Goal: Task Accomplishment & Management: Use online tool/utility

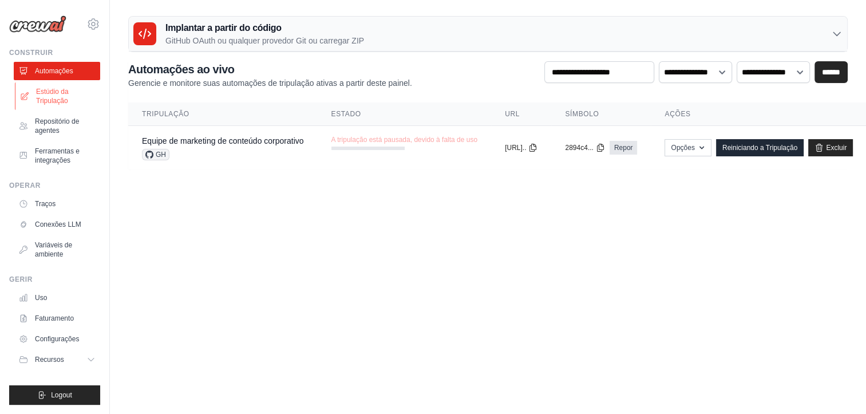
click at [49, 94] on font "Estúdio da Tripulação" at bounding box center [66, 96] width 61 height 18
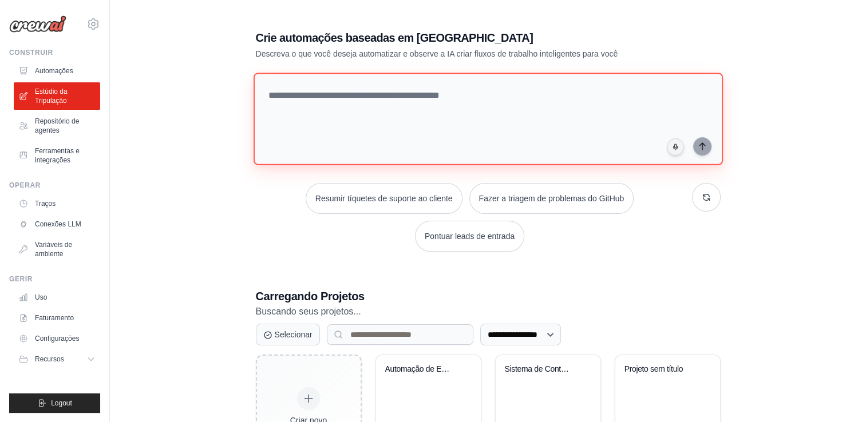
click at [466, 105] on textarea at bounding box center [487, 119] width 469 height 93
click at [422, 118] on textarea at bounding box center [487, 119] width 469 height 93
type textarea "*"
click at [371, 111] on textarea at bounding box center [490, 119] width 474 height 93
click at [433, 106] on textarea "**********" at bounding box center [490, 119] width 474 height 93
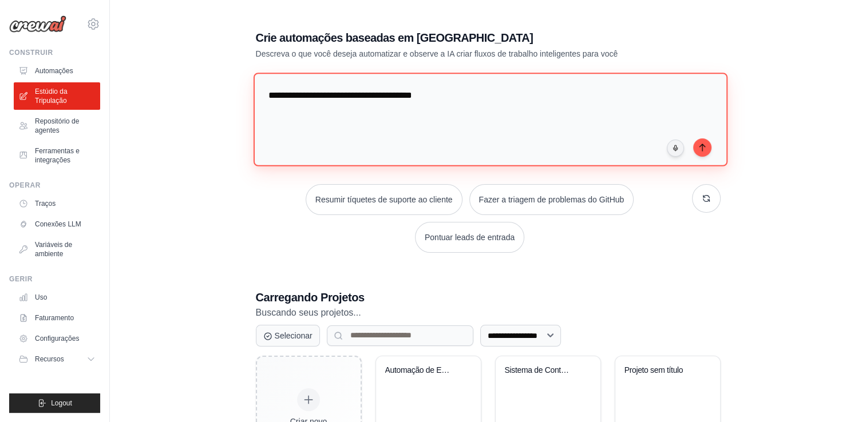
drag, startPoint x: 414, startPoint y: 96, endPoint x: 465, endPoint y: 97, distance: 50.4
click at [465, 97] on textarea "**********" at bounding box center [490, 119] width 474 height 93
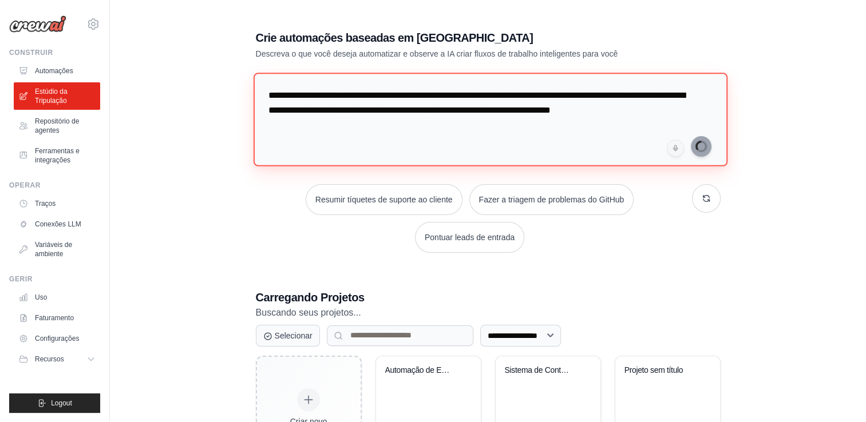
type textarea "**********"
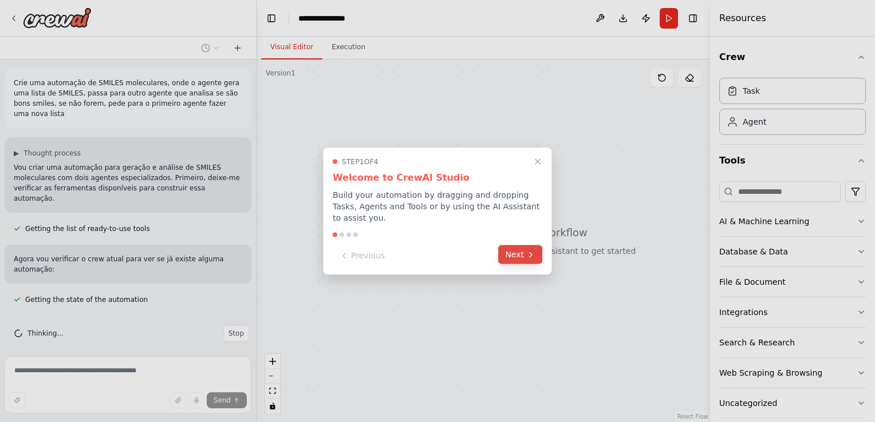
click at [531, 253] on icon at bounding box center [530, 254] width 9 height 9
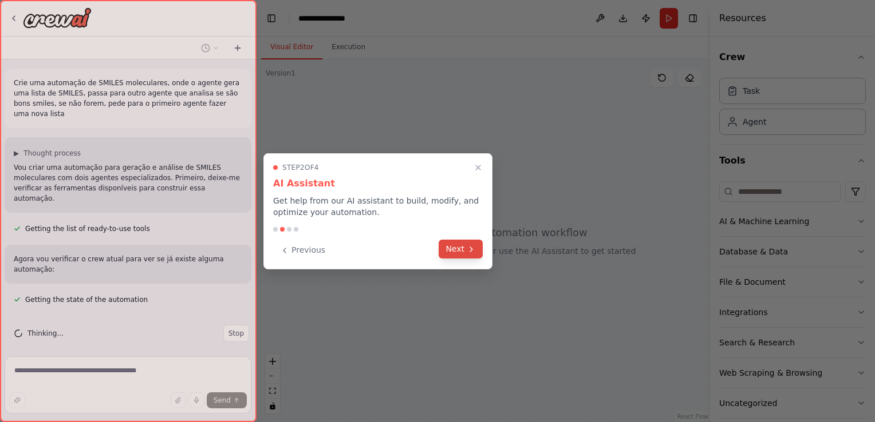
click at [454, 251] on button "Next" at bounding box center [460, 249] width 44 height 19
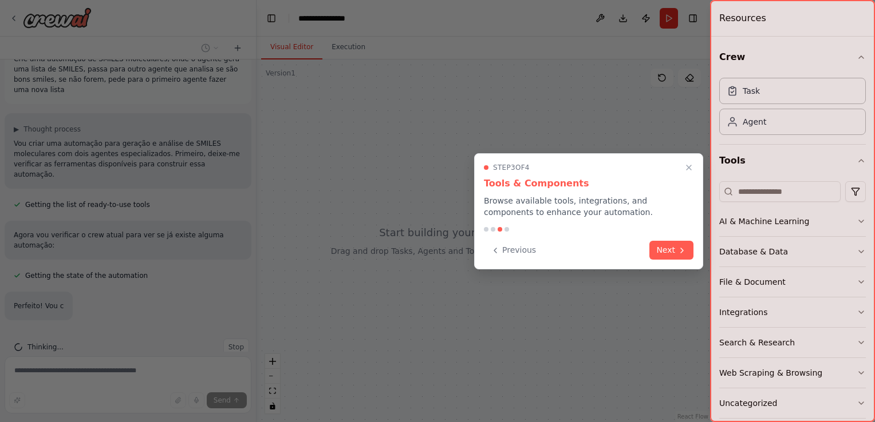
scroll to position [47, 0]
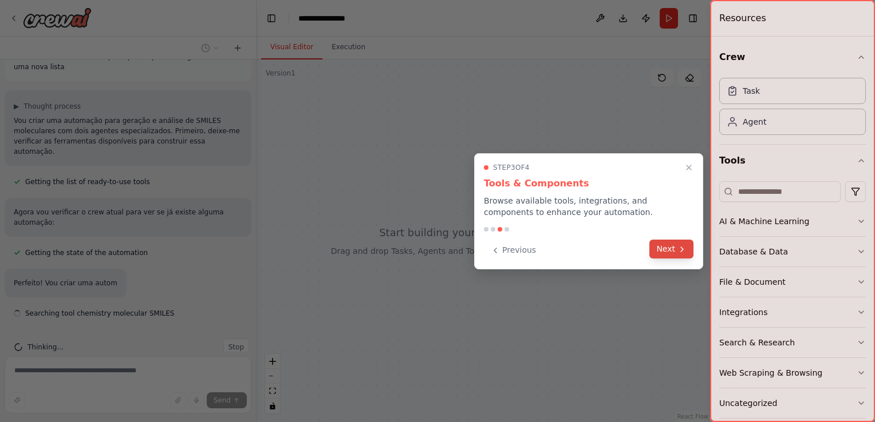
click at [678, 253] on icon at bounding box center [681, 249] width 9 height 9
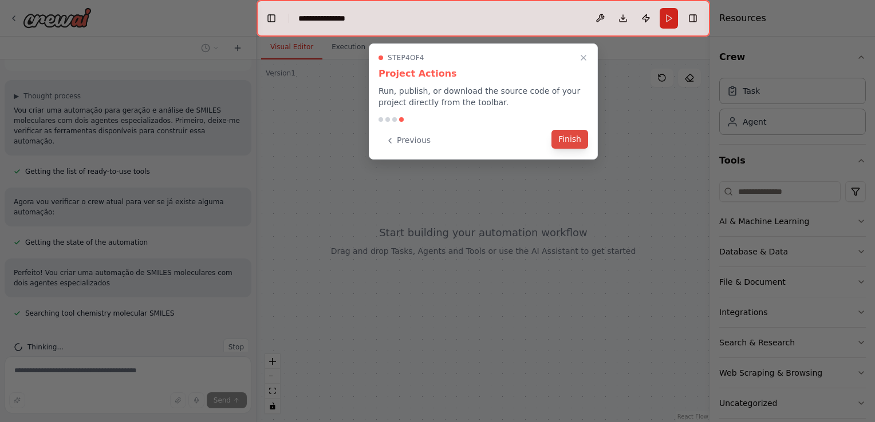
click at [563, 137] on button "Finish" at bounding box center [569, 139] width 37 height 19
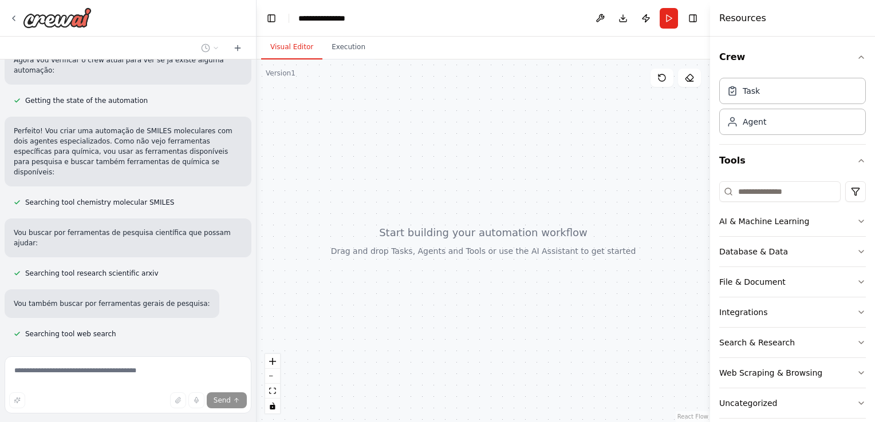
scroll to position [0, 0]
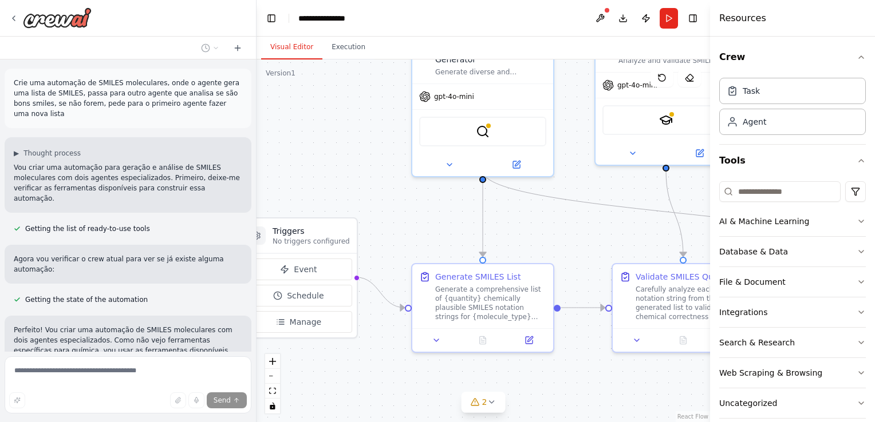
drag, startPoint x: 347, startPoint y: 182, endPoint x: 267, endPoint y: 74, distance: 134.6
click at [266, 74] on div "Version 1 Show Tools Hide Agents .deletable-edge-delete-btn { width: 20px; heig…" at bounding box center [482, 241] width 453 height 363
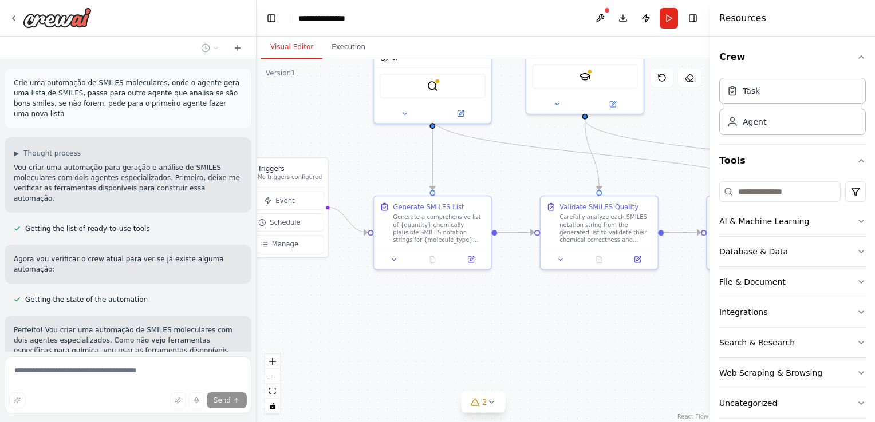
drag, startPoint x: 587, startPoint y: 385, endPoint x: 520, endPoint y: 324, distance: 90.7
click at [522, 324] on div ".deletable-edge-delete-btn { width: 20px; height: 20px; border: 0px solid #ffff…" at bounding box center [482, 241] width 453 height 363
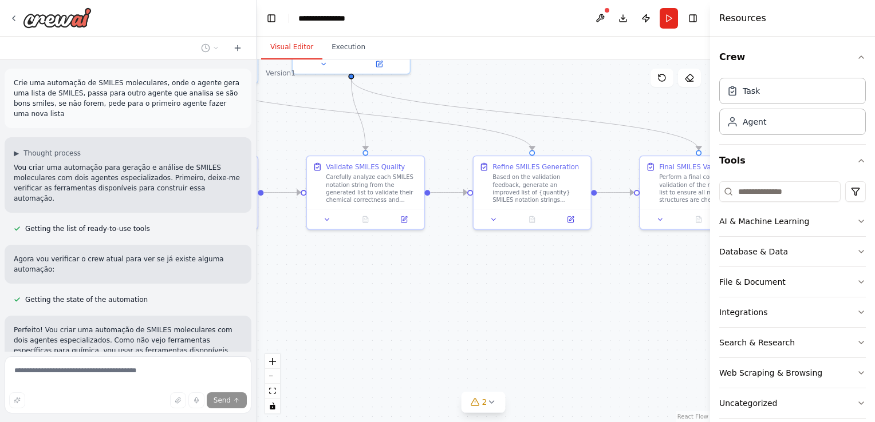
drag, startPoint x: 644, startPoint y: 330, endPoint x: 388, endPoint y: 272, distance: 262.8
click at [388, 272] on div ".deletable-edge-delete-btn { width: 20px; height: 20px; border: 0px solid #ffff…" at bounding box center [482, 241] width 453 height 363
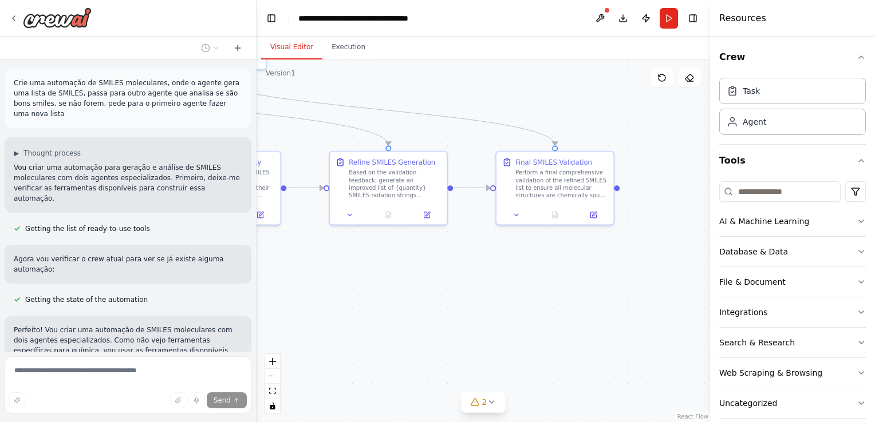
drag, startPoint x: 597, startPoint y: 283, endPoint x: 489, endPoint y: 292, distance: 108.6
click at [489, 292] on div ".deletable-edge-delete-btn { width: 20px; height: 20px; border: 0px solid #ffff…" at bounding box center [482, 241] width 453 height 363
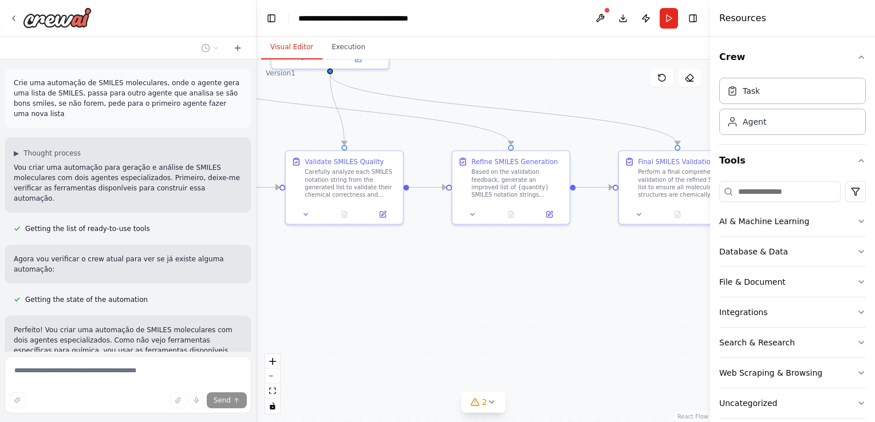
drag, startPoint x: 390, startPoint y: 292, endPoint x: 567, endPoint y: 289, distance: 176.9
click at [567, 289] on div ".deletable-edge-delete-btn { width: 20px; height: 20px; border: 0px solid #ffff…" at bounding box center [482, 241] width 453 height 363
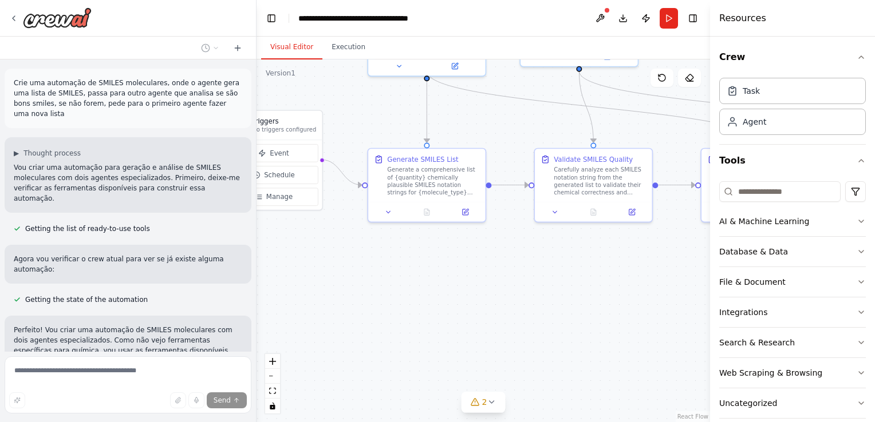
drag, startPoint x: 418, startPoint y: 290, endPoint x: 606, endPoint y: 290, distance: 187.7
click at [606, 290] on div ".deletable-edge-delete-btn { width: 20px; height: 20px; border: 0px solid #ffff…" at bounding box center [482, 241] width 453 height 363
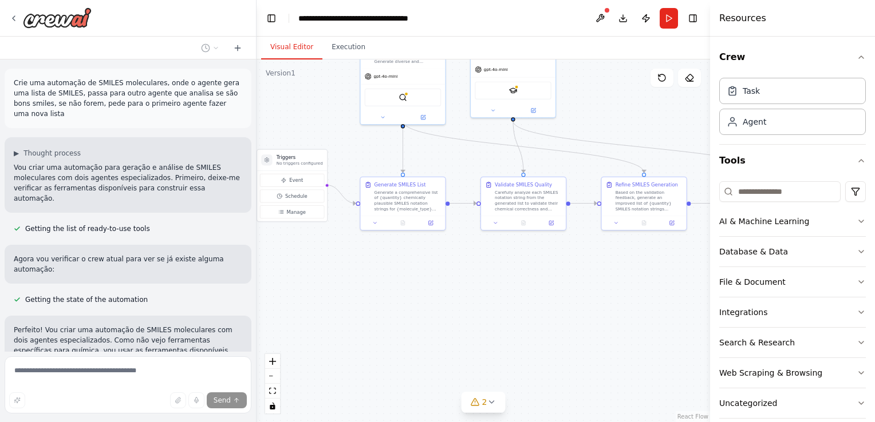
click at [549, 302] on div ".deletable-edge-delete-btn { width: 20px; height: 20px; border: 0px solid #ffff…" at bounding box center [482, 241] width 453 height 363
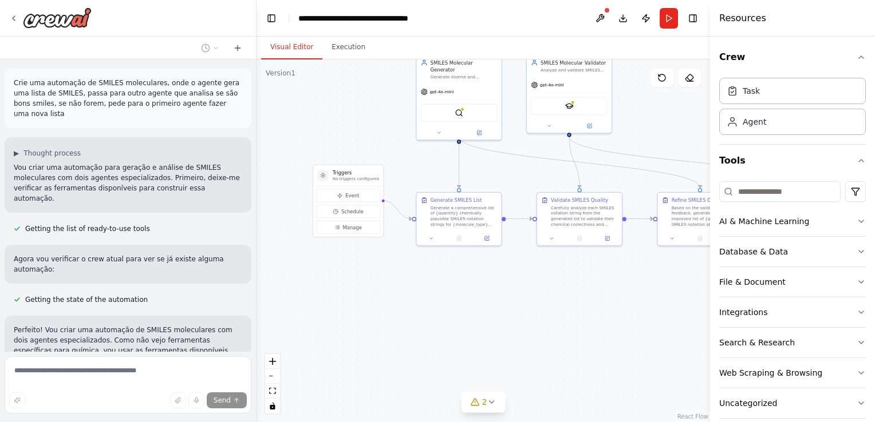
drag, startPoint x: 389, startPoint y: 262, endPoint x: 414, endPoint y: 230, distance: 41.2
click at [445, 278] on div ".deletable-edge-delete-btn { width: 20px; height: 20px; border: 0px solid #ffff…" at bounding box center [482, 241] width 453 height 363
click at [353, 195] on span "Event" at bounding box center [352, 195] width 14 height 7
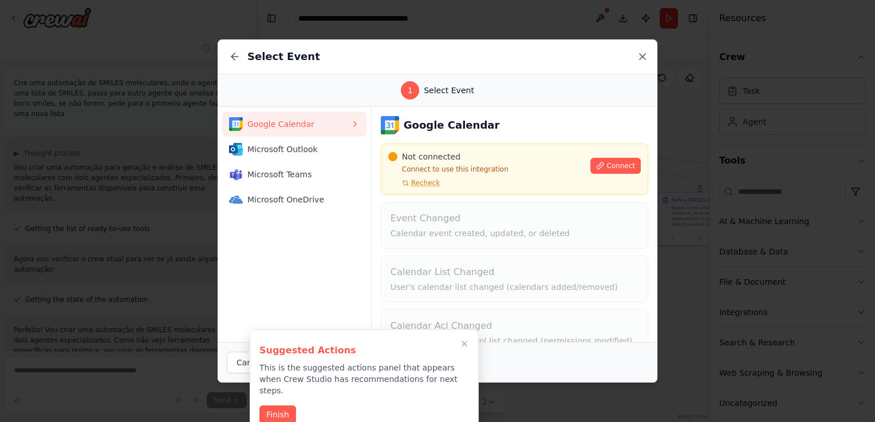
click at [639, 53] on icon at bounding box center [641, 56] width 11 height 11
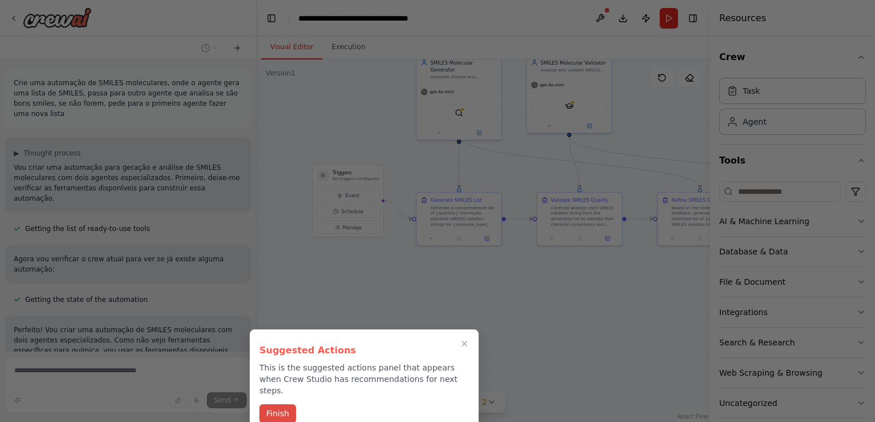
click at [276, 405] on button "Finish" at bounding box center [277, 414] width 37 height 19
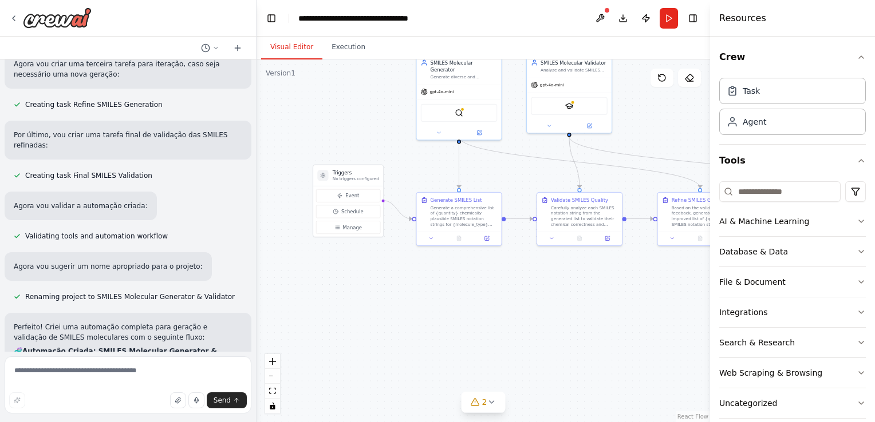
scroll to position [934, 0]
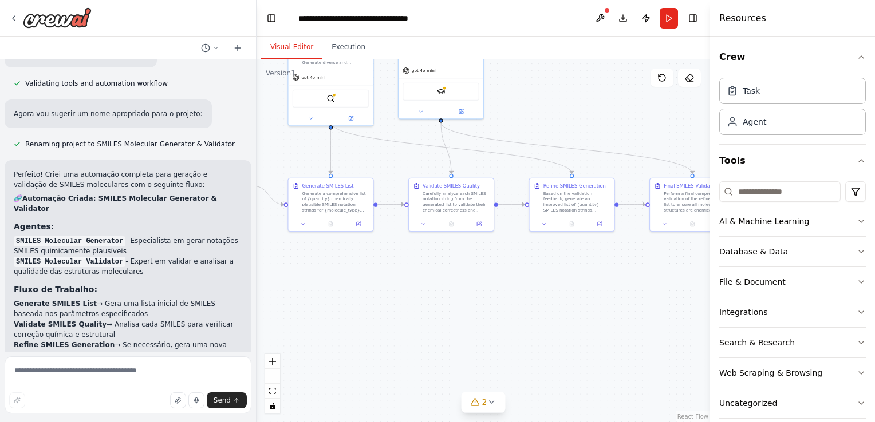
drag, startPoint x: 573, startPoint y: 306, endPoint x: 499, endPoint y: 300, distance: 74.6
click at [499, 300] on div ".deletable-edge-delete-btn { width: 20px; height: 20px; border: 0px solid #ffff…" at bounding box center [482, 241] width 453 height 363
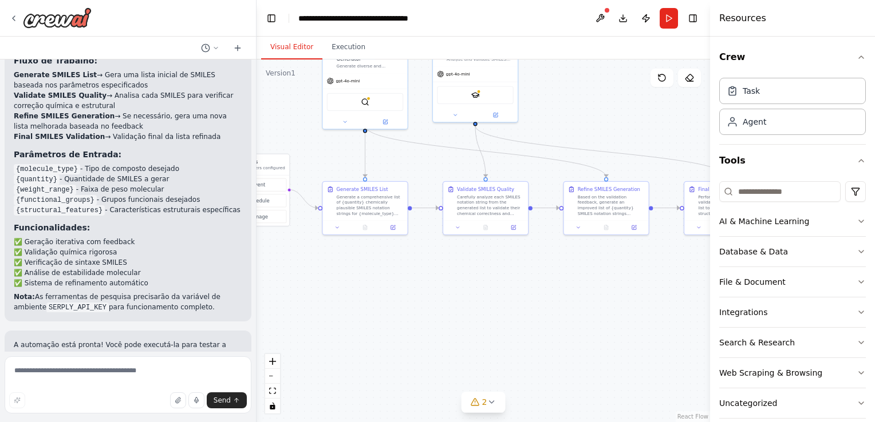
scroll to position [1219, 0]
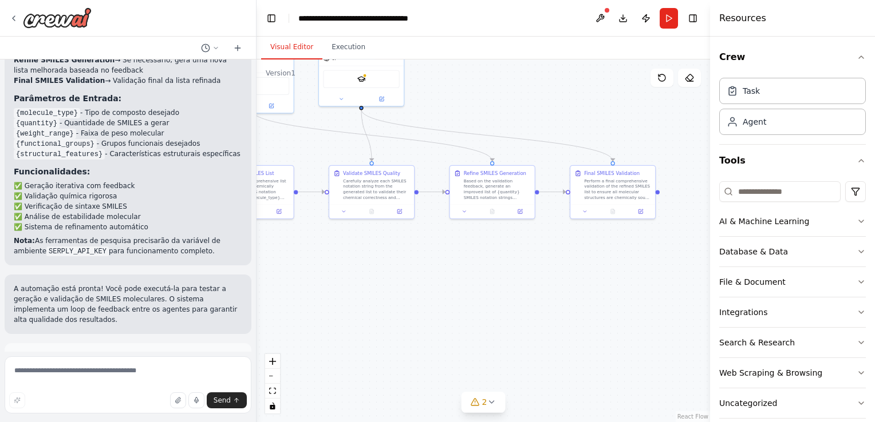
drag, startPoint x: 516, startPoint y: 270, endPoint x: 410, endPoint y: 251, distance: 107.7
click at [410, 251] on div ".deletable-edge-delete-btn { width: 20px; height: 20px; border: 0px solid #ffff…" at bounding box center [482, 241] width 453 height 363
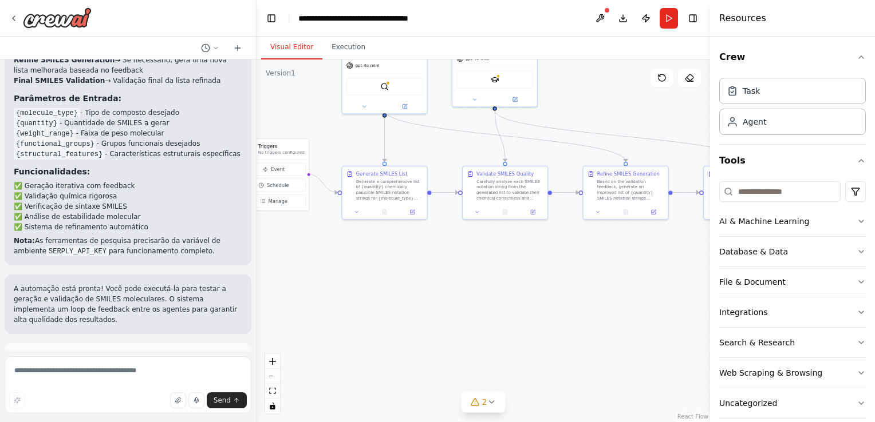
drag, startPoint x: 371, startPoint y: 278, endPoint x: 504, endPoint y: 279, distance: 132.8
click at [504, 279] on div ".deletable-edge-delete-btn { width: 20px; height: 20px; border: 0px solid #ffff…" at bounding box center [482, 241] width 453 height 363
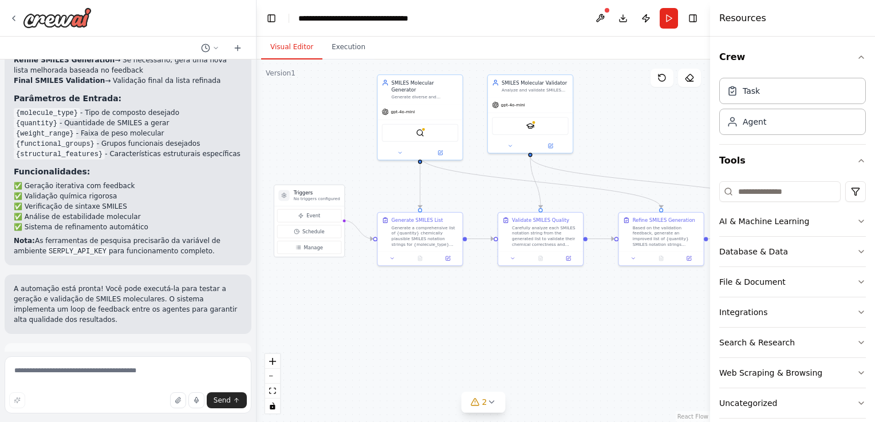
drag, startPoint x: 391, startPoint y: 302, endPoint x: 413, endPoint y: 342, distance: 45.9
click at [413, 342] on div ".deletable-edge-delete-btn { width: 20px; height: 20px; border: 0px solid #ffff…" at bounding box center [482, 241] width 453 height 363
click at [425, 129] on div "SerplyWebSearchTool" at bounding box center [420, 133] width 77 height 18
click at [419, 129] on img at bounding box center [420, 133] width 8 height 8
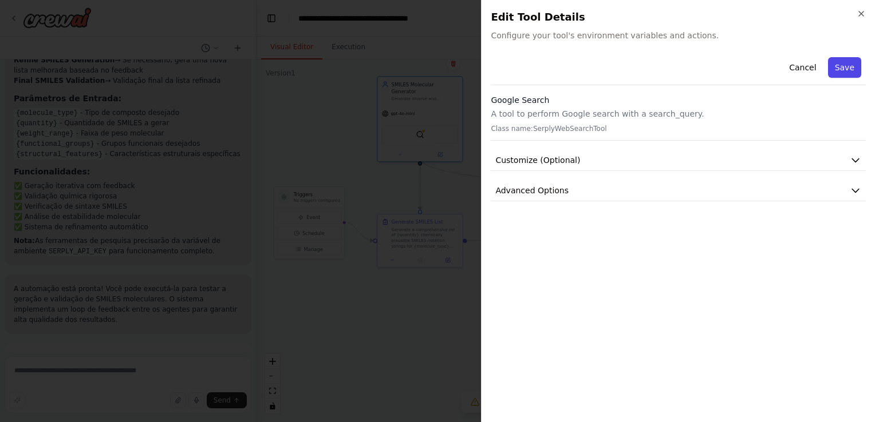
click at [856, 62] on button "Save" at bounding box center [844, 67] width 33 height 21
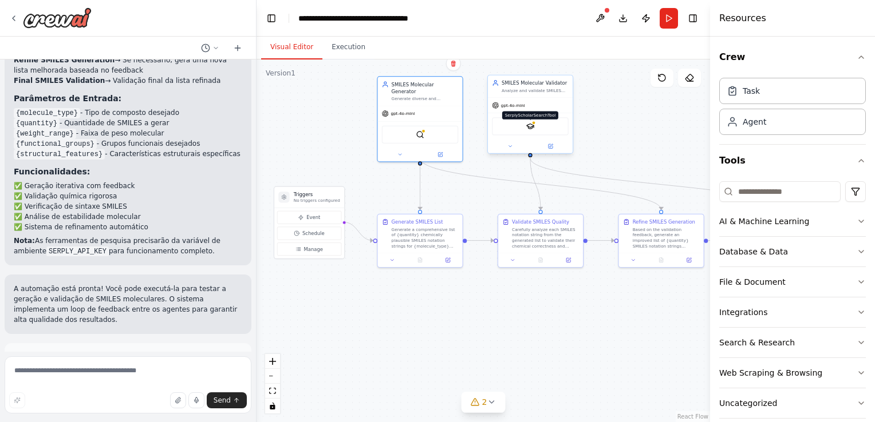
click at [529, 129] on img at bounding box center [530, 126] width 8 height 8
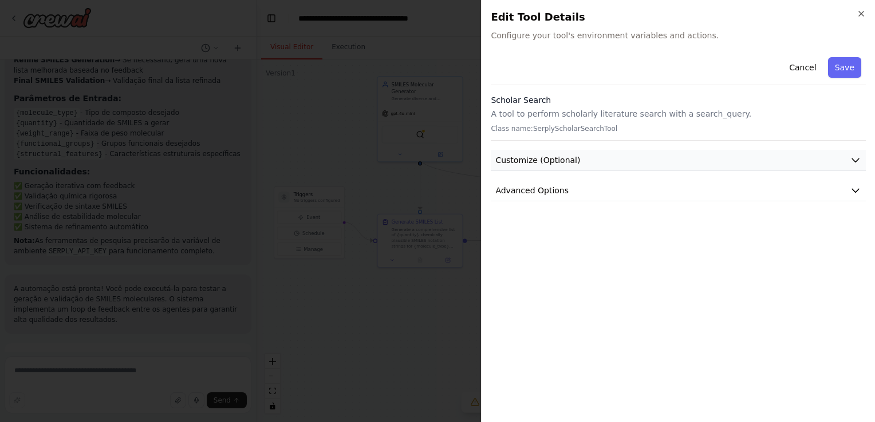
click at [571, 165] on span "Customize (Optional)" at bounding box center [537, 160] width 85 height 11
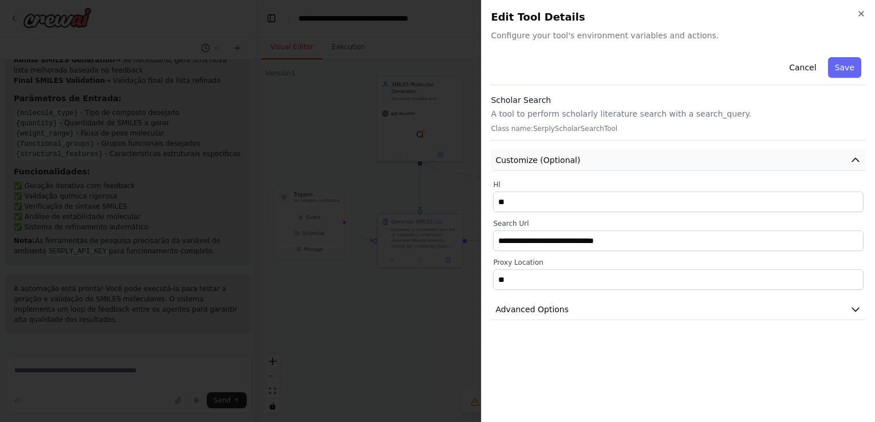
click at [572, 165] on span "Customize (Optional)" at bounding box center [537, 160] width 85 height 11
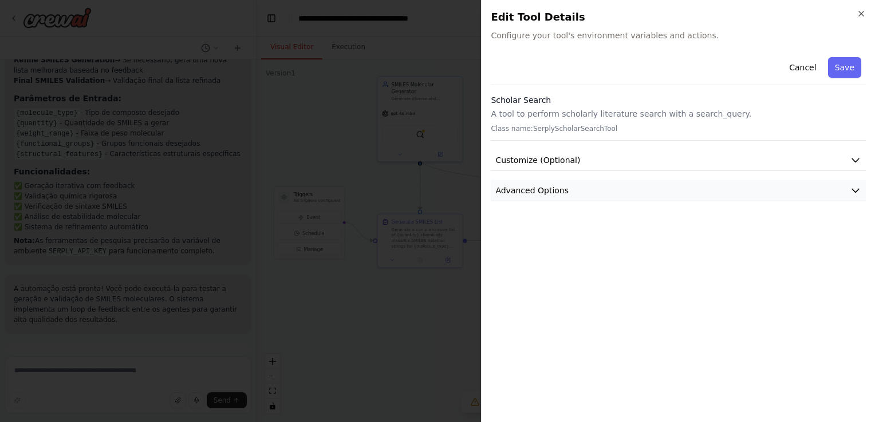
click at [593, 186] on button "Advanced Options" at bounding box center [677, 190] width 375 height 21
click at [593, 187] on button "Advanced Options" at bounding box center [677, 190] width 375 height 21
click at [860, 15] on icon "button" at bounding box center [860, 13] width 5 height 5
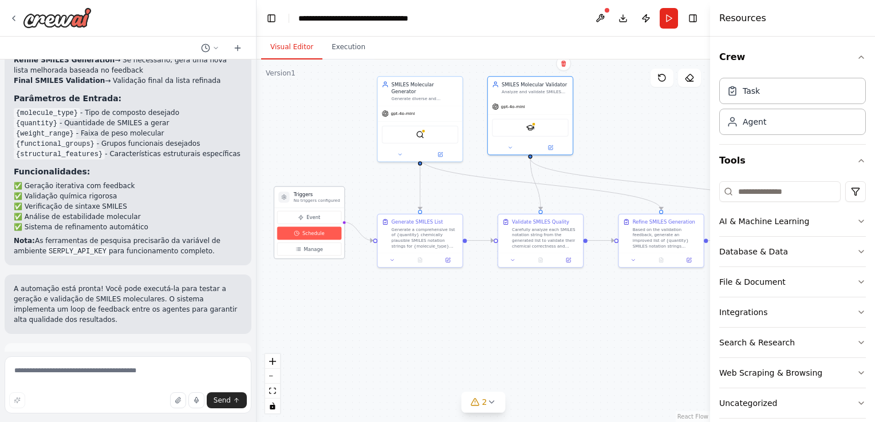
click at [330, 228] on button "Schedule" at bounding box center [309, 233] width 64 height 13
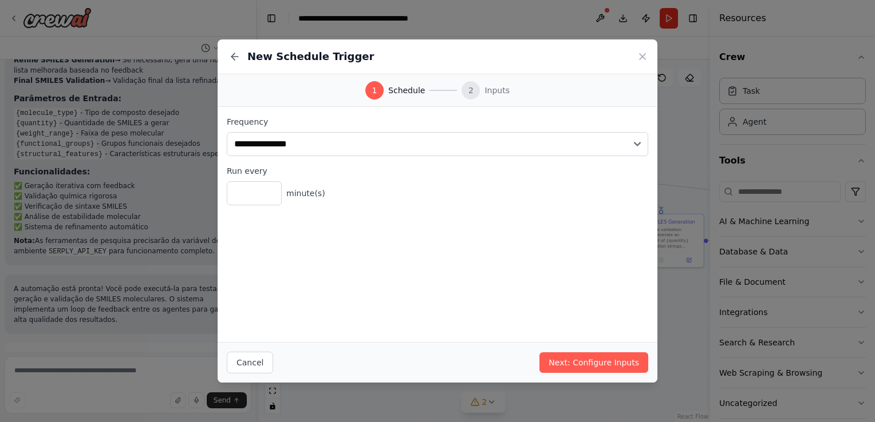
click at [469, 95] on div "2" at bounding box center [470, 90] width 18 height 18
click at [589, 368] on button "Next: Configure Inputs" at bounding box center [593, 363] width 109 height 21
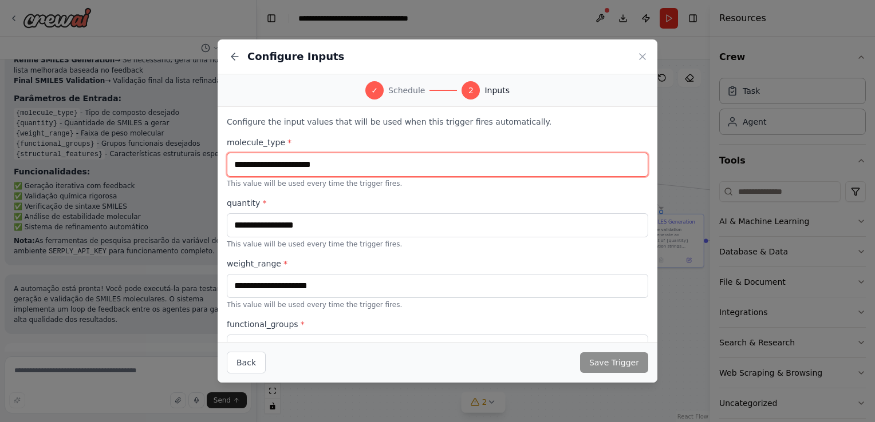
click at [437, 163] on input "text" at bounding box center [437, 165] width 421 height 24
type input "***"
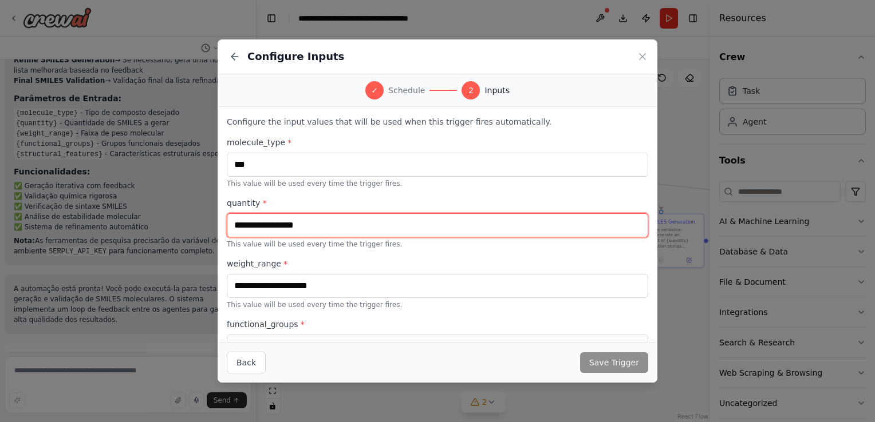
click at [357, 227] on input "text" at bounding box center [437, 225] width 421 height 24
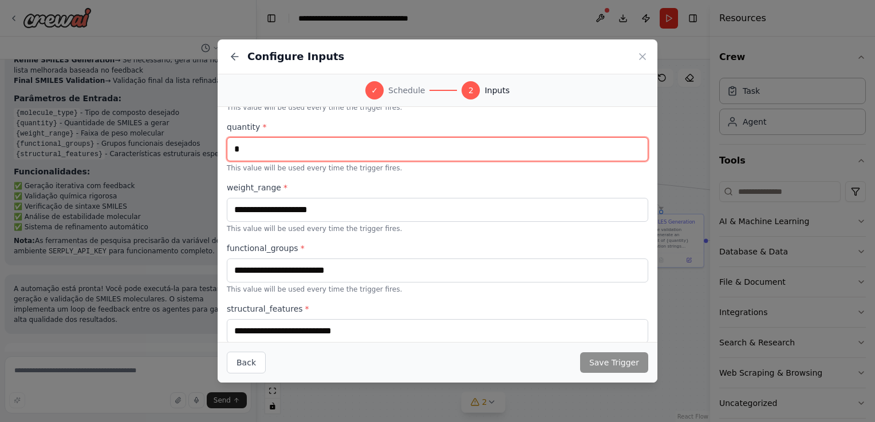
type input "*"
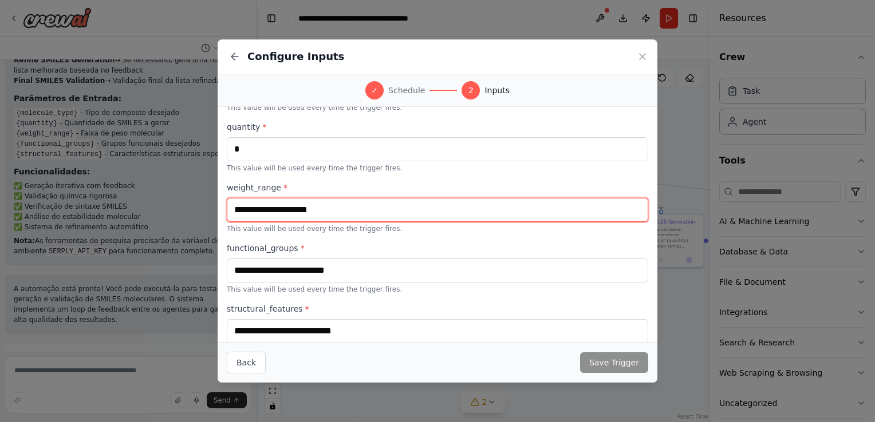
click at [346, 212] on input "text" at bounding box center [437, 210] width 421 height 24
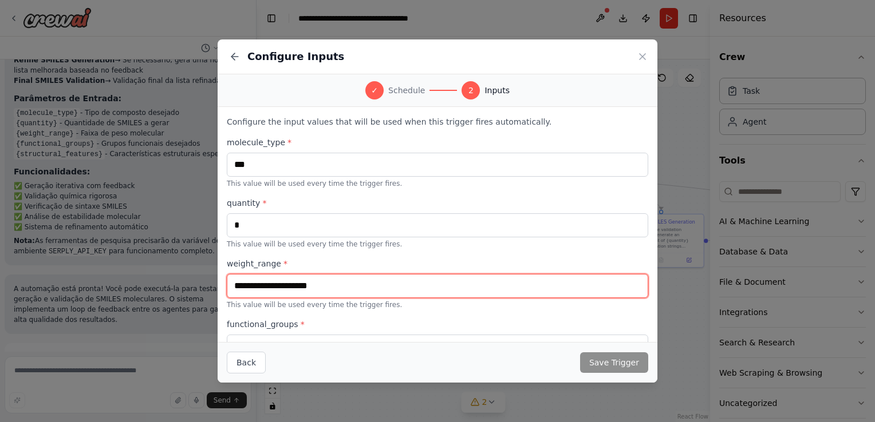
scroll to position [96, 0]
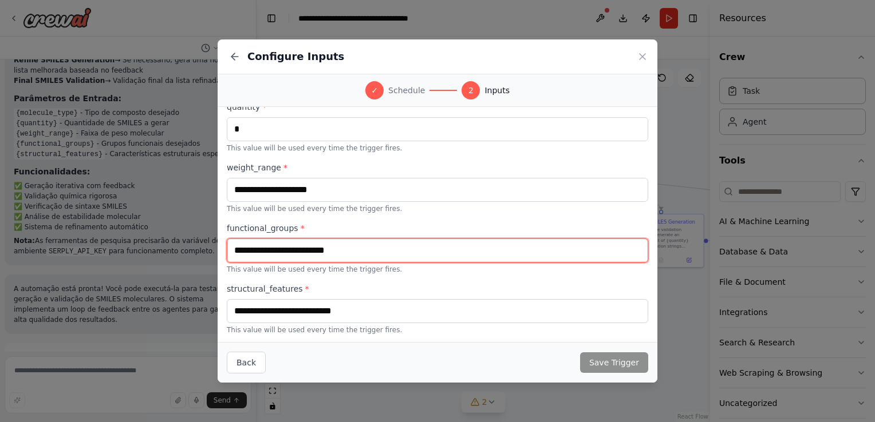
click at [318, 252] on input "text" at bounding box center [437, 251] width 421 height 24
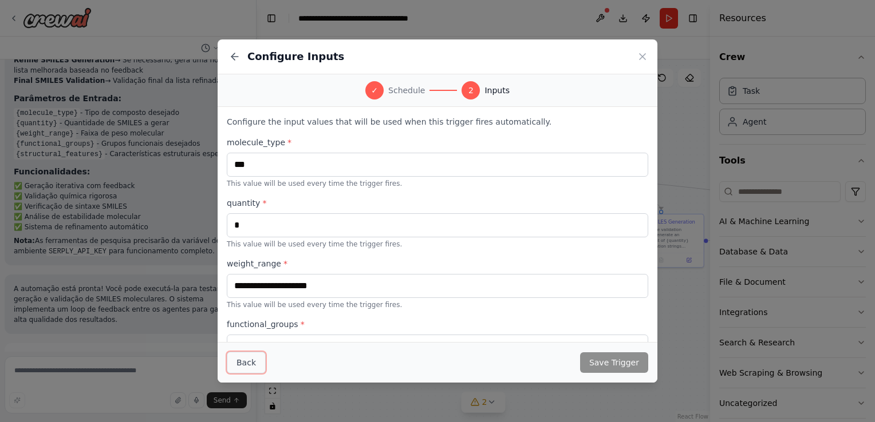
click at [246, 363] on button "Back" at bounding box center [246, 363] width 39 height 22
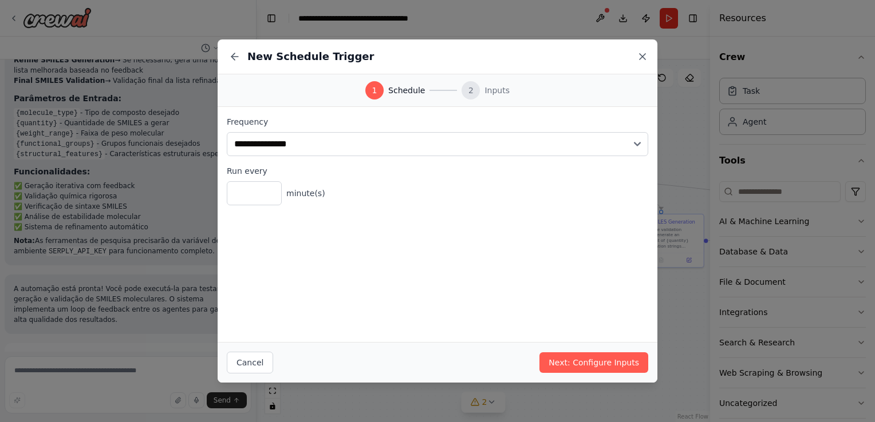
click at [647, 56] on icon at bounding box center [641, 56] width 11 height 11
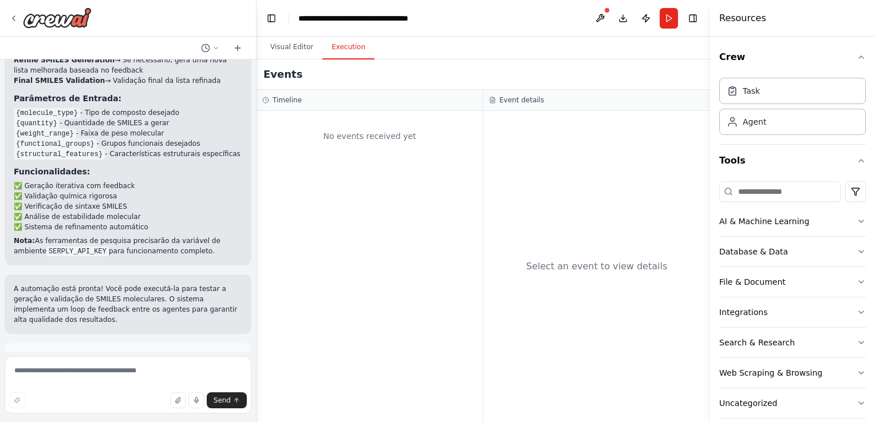
click at [340, 44] on button "Execution" at bounding box center [348, 47] width 52 height 24
click at [272, 52] on button "Visual Editor" at bounding box center [291, 47] width 61 height 24
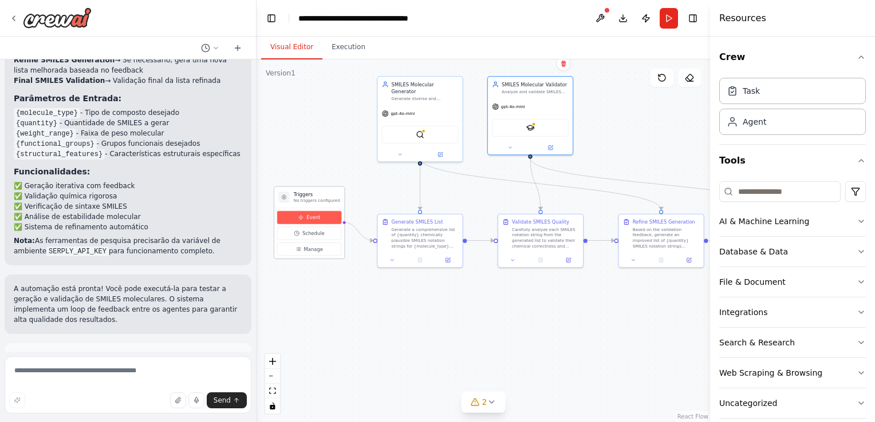
click at [312, 216] on span "Event" at bounding box center [313, 217] width 14 height 7
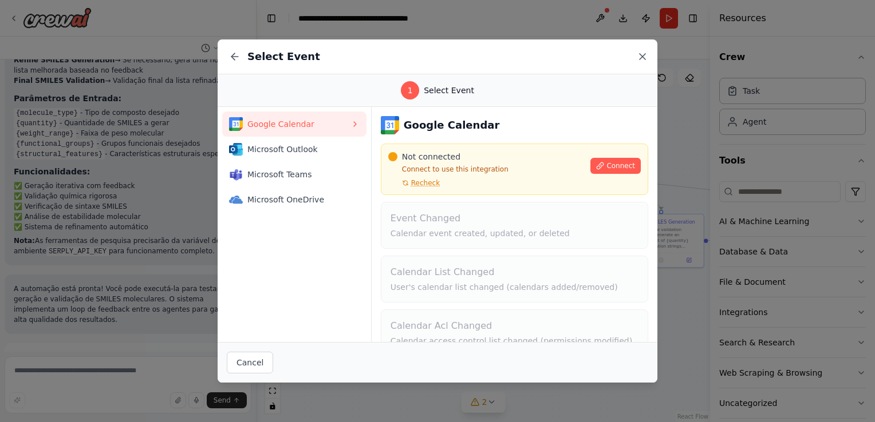
click at [642, 52] on icon at bounding box center [641, 56] width 11 height 11
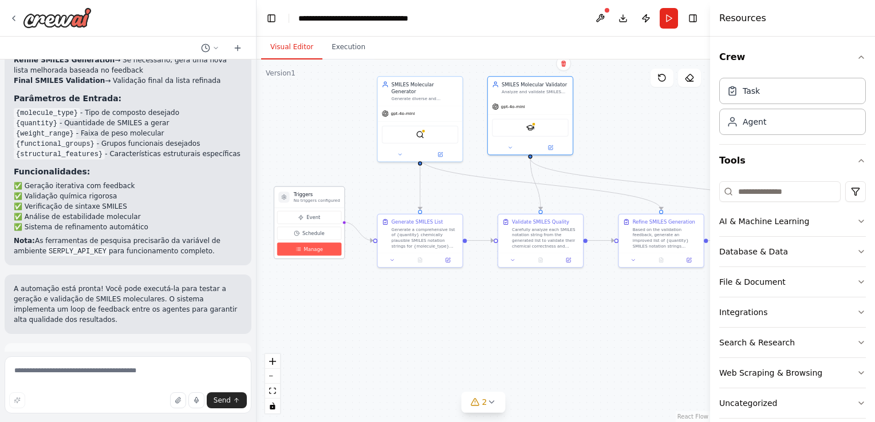
click at [288, 251] on button "Manage" at bounding box center [309, 249] width 64 height 13
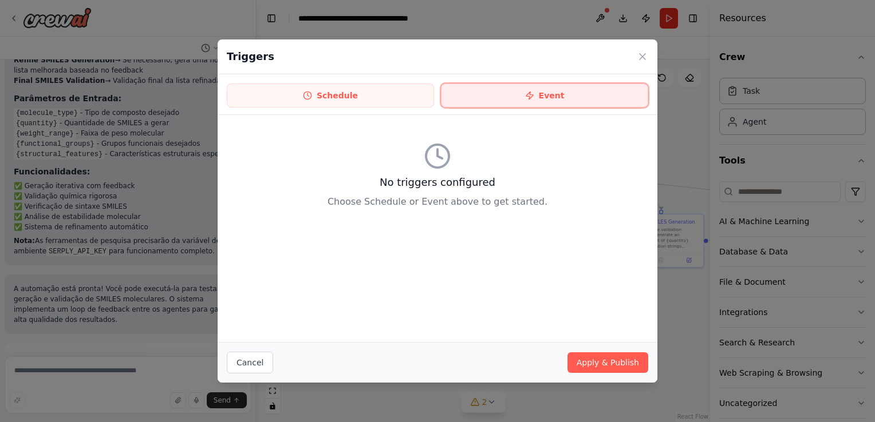
click at [543, 88] on button "Event" at bounding box center [544, 96] width 207 height 24
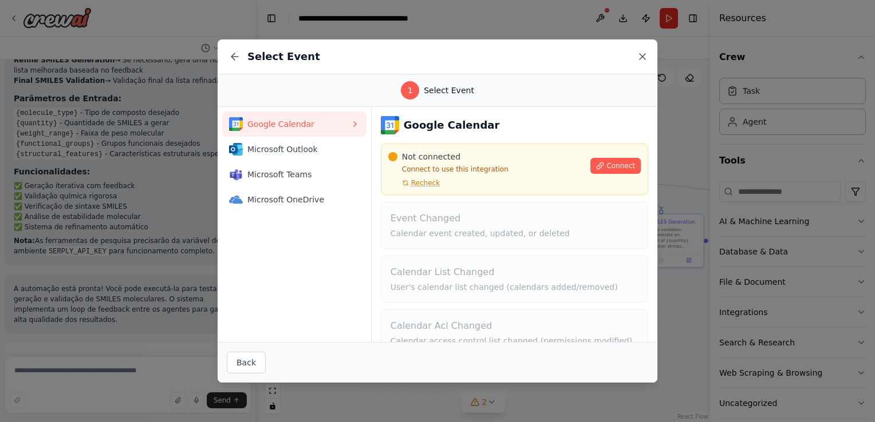
click at [639, 56] on icon at bounding box center [641, 56] width 11 height 11
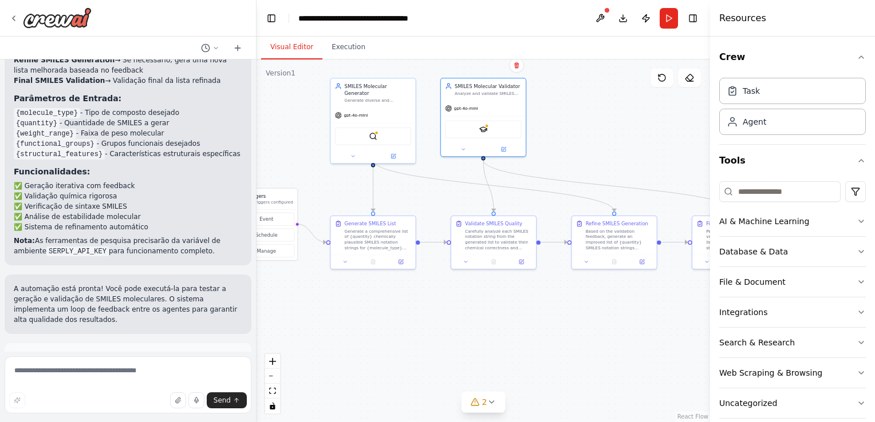
drag, startPoint x: 430, startPoint y: 315, endPoint x: 348, endPoint y: 331, distance: 84.0
click at [348, 331] on div ".deletable-edge-delete-btn { width: 20px; height: 20px; border: 0px solid #ffff…" at bounding box center [482, 241] width 453 height 363
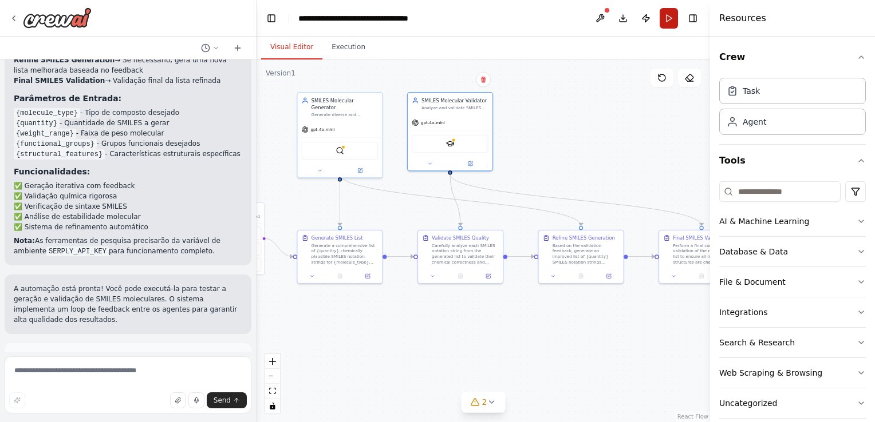
click at [662, 17] on button "Run" at bounding box center [668, 18] width 18 height 21
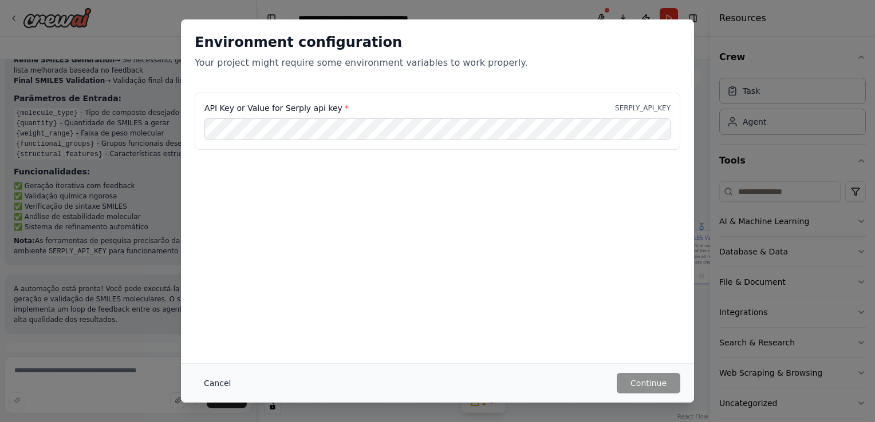
click at [215, 389] on button "Cancel" at bounding box center [217, 383] width 45 height 21
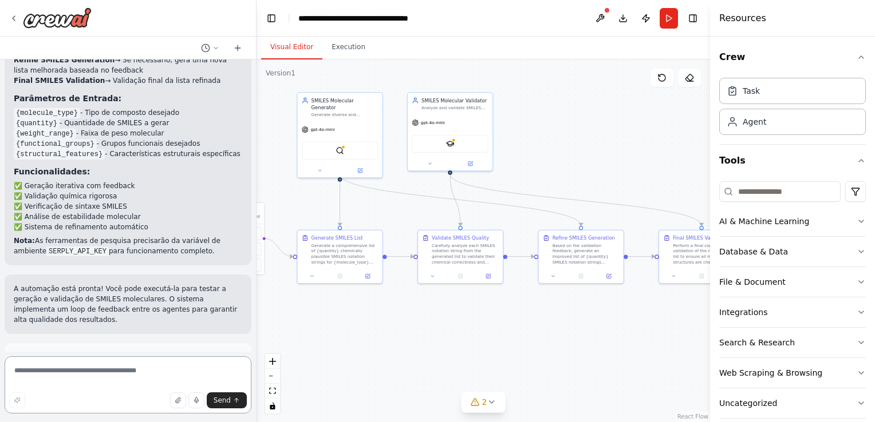
click at [117, 372] on textarea at bounding box center [128, 385] width 247 height 57
type textarea "**********"
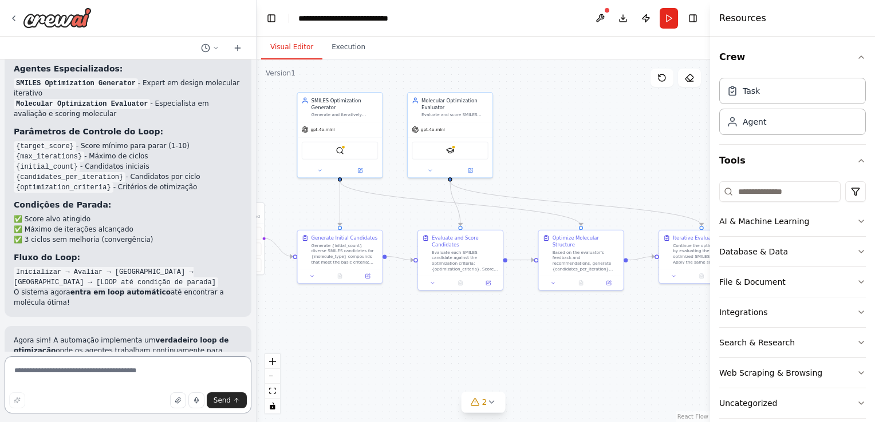
scroll to position [2347, 0]
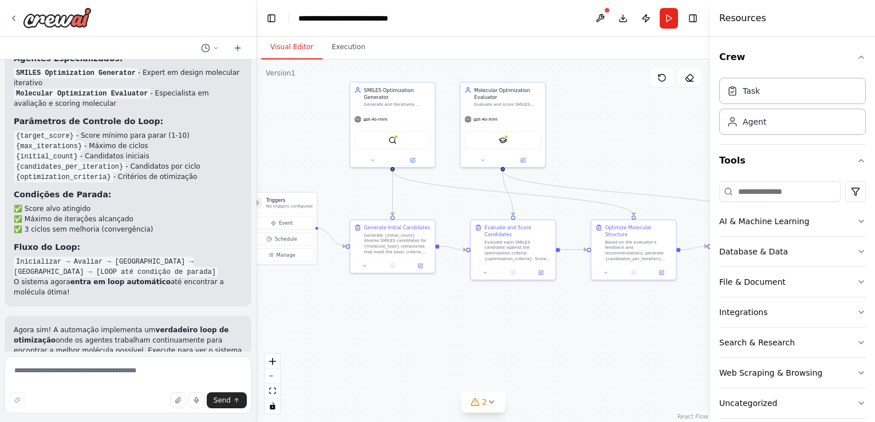
drag, startPoint x: 348, startPoint y: 318, endPoint x: 401, endPoint y: 301, distance: 55.4
click at [393, 303] on div ".deletable-edge-delete-btn { width: 20px; height: 20px; border: 0px solid #ffff…" at bounding box center [482, 241] width 453 height 363
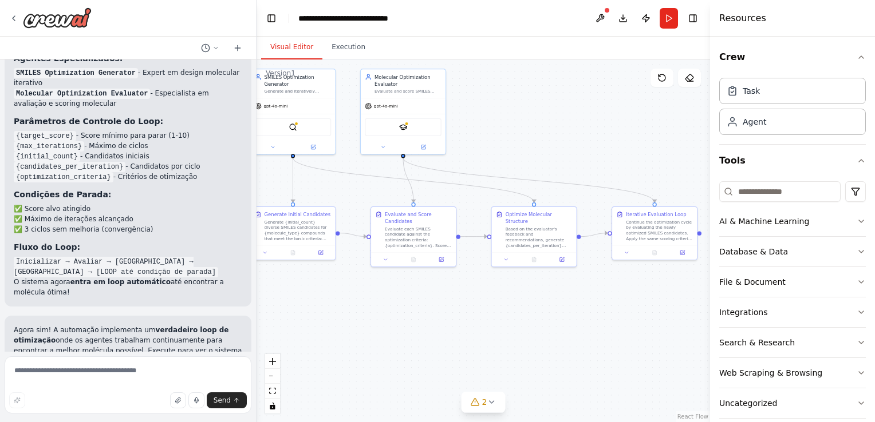
drag, startPoint x: 529, startPoint y: 307, endPoint x: 427, endPoint y: 294, distance: 103.3
click at [427, 294] on div ".deletable-edge-delete-btn { width: 20px; height: 20px; border: 0px solid #ffff…" at bounding box center [482, 241] width 453 height 363
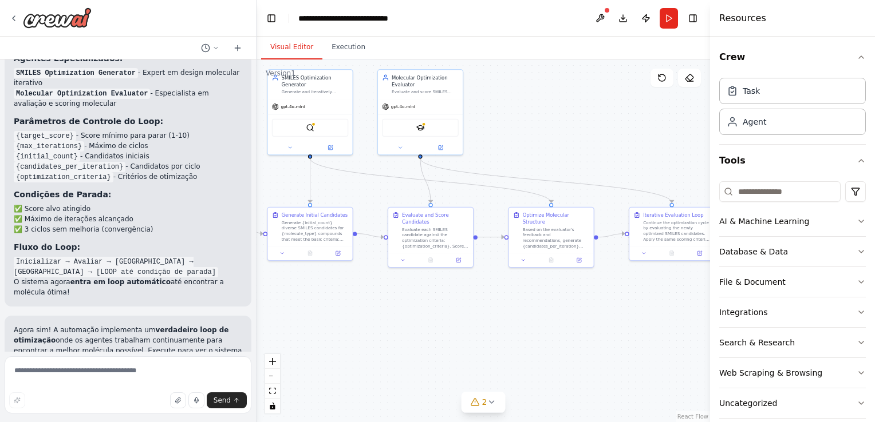
drag, startPoint x: 587, startPoint y: 325, endPoint x: 604, endPoint y: 326, distance: 17.2
click at [604, 326] on div ".deletable-edge-delete-btn { width: 20px; height: 20px; border: 0px solid #ffff…" at bounding box center [482, 241] width 453 height 363
click at [653, 230] on div "Continue the optimization cycle by evaluating the newly optimized SMILES candid…" at bounding box center [676, 230] width 67 height 22
click at [643, 251] on icon at bounding box center [644, 253] width 6 height 6
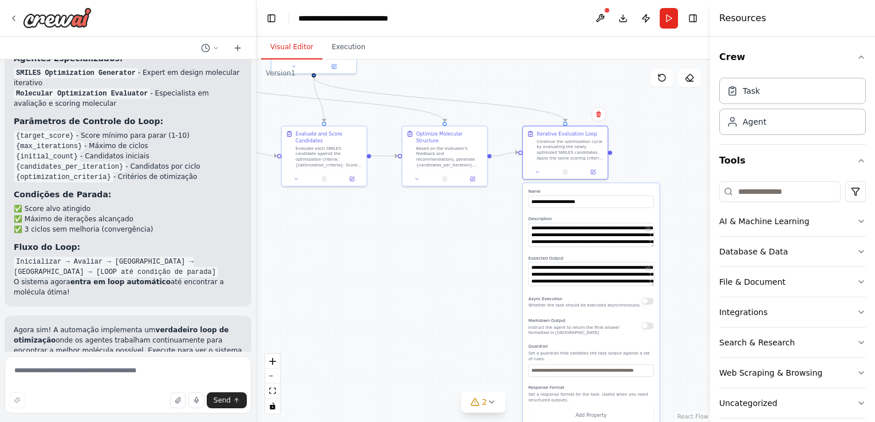
drag, startPoint x: 554, startPoint y: 317, endPoint x: 467, endPoint y: 236, distance: 118.7
click at [468, 231] on div ".deletable-edge-delete-btn { width: 20px; height: 20px; border: 0px solid #ffff…" at bounding box center [482, 241] width 453 height 363
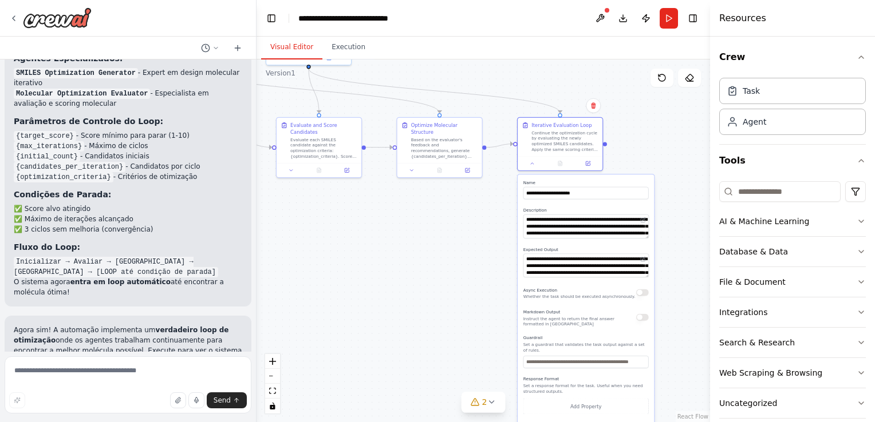
drag, startPoint x: 468, startPoint y: 310, endPoint x: 445, endPoint y: 266, distance: 49.4
click at [445, 266] on div ".deletable-edge-delete-btn { width: 20px; height: 20px; border: 0px solid #ffff…" at bounding box center [482, 241] width 453 height 363
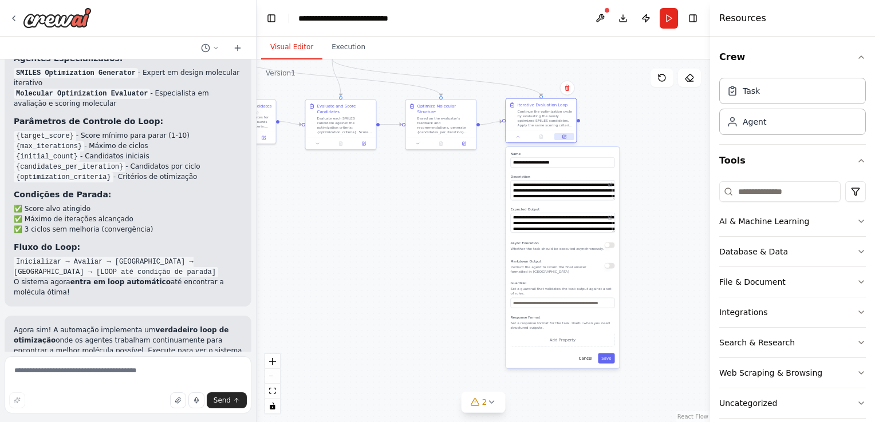
click at [567, 138] on button at bounding box center [563, 136] width 19 height 7
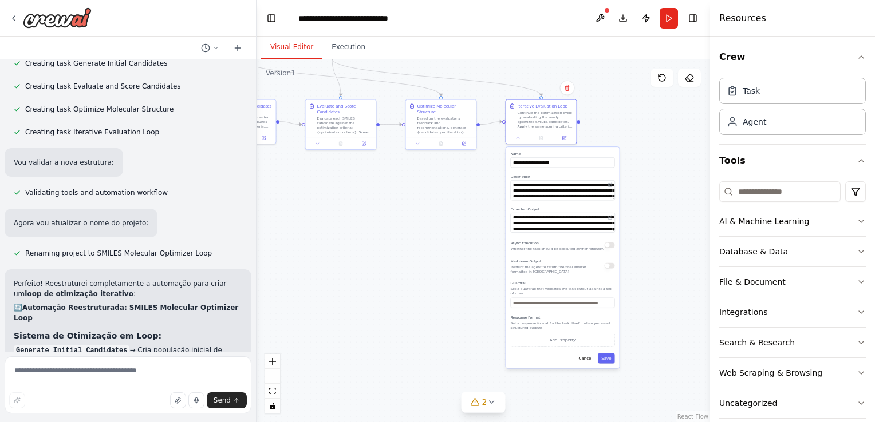
scroll to position [2041, 0]
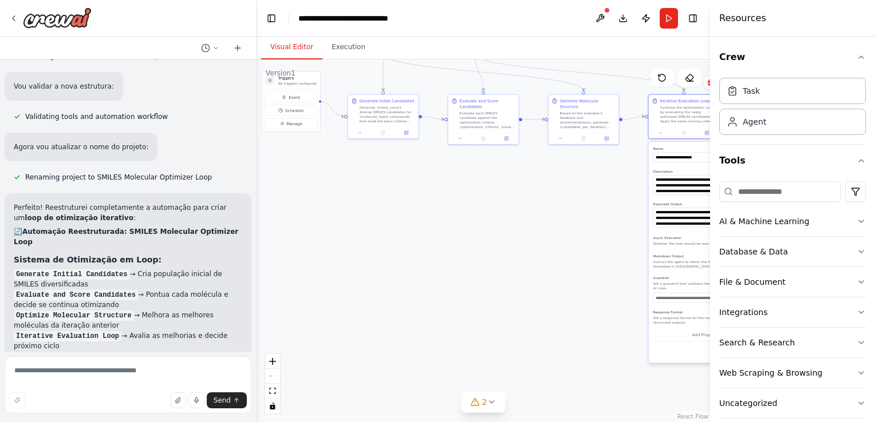
drag, startPoint x: 346, startPoint y: 242, endPoint x: 477, endPoint y: 240, distance: 131.1
click at [477, 240] on div ".deletable-edge-delete-btn { width: 20px; height: 20px; border: 0px solid #ffff…" at bounding box center [482, 241] width 453 height 363
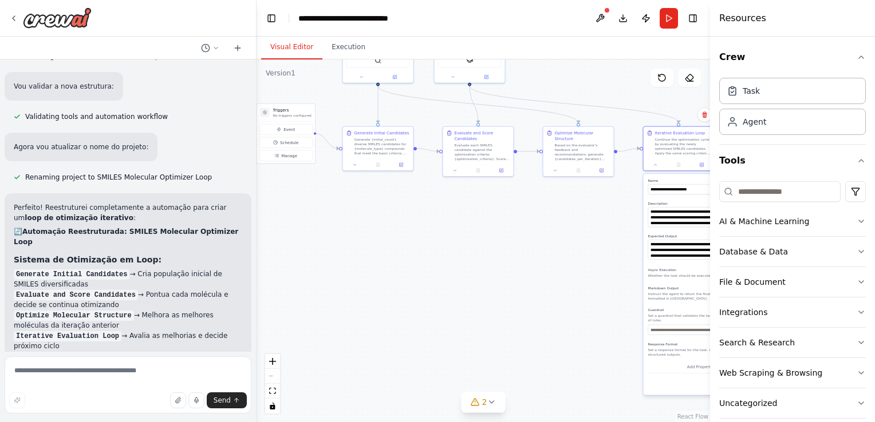
drag, startPoint x: 387, startPoint y: 175, endPoint x: 381, endPoint y: 210, distance: 35.5
click at [381, 210] on div ".deletable-edge-delete-btn { width: 20px; height: 20px; border: 0px solid #ffff…" at bounding box center [482, 241] width 453 height 363
click at [404, 165] on button at bounding box center [399, 166] width 19 height 7
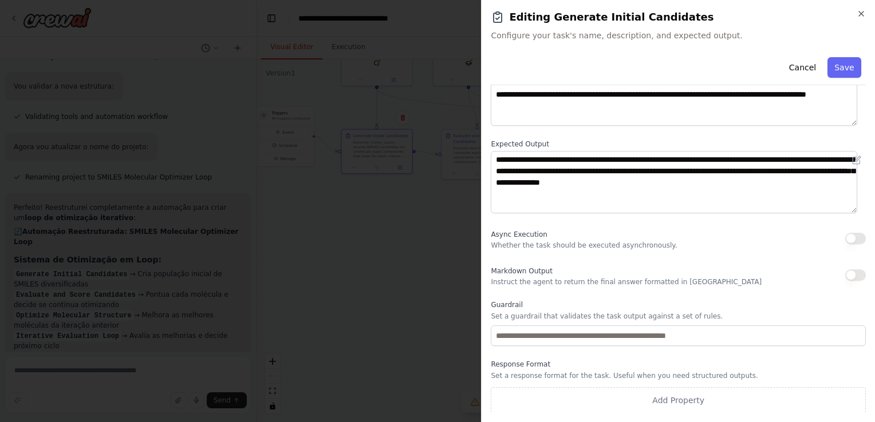
scroll to position [0, 0]
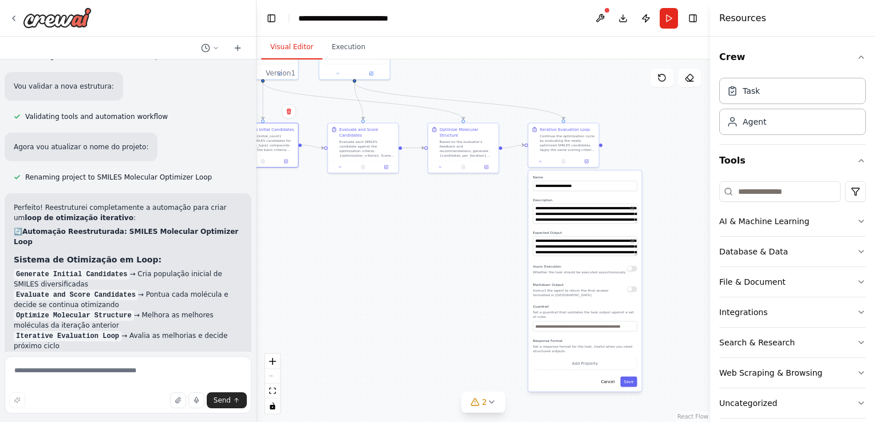
drag, startPoint x: 373, startPoint y: 252, endPoint x: 382, endPoint y: 187, distance: 66.0
click at [358, 252] on div ".deletable-edge-delete-btn { width: 20px; height: 20px; border: 0px solid #ffff…" at bounding box center [482, 241] width 453 height 363
click at [385, 168] on icon at bounding box center [387, 166] width 5 height 5
click at [490, 170] on div at bounding box center [465, 166] width 70 height 12
click at [488, 168] on icon at bounding box center [487, 166] width 5 height 5
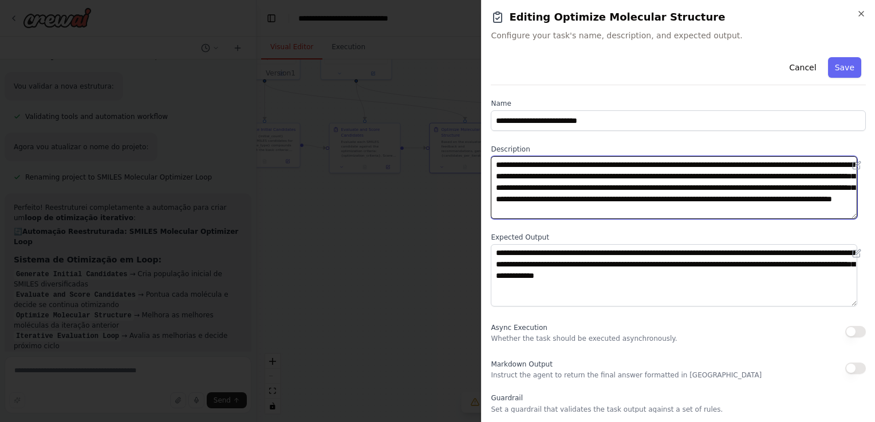
click at [790, 167] on textarea "**********" at bounding box center [673, 187] width 366 height 63
click at [761, 199] on textarea "**********" at bounding box center [673, 187] width 366 height 63
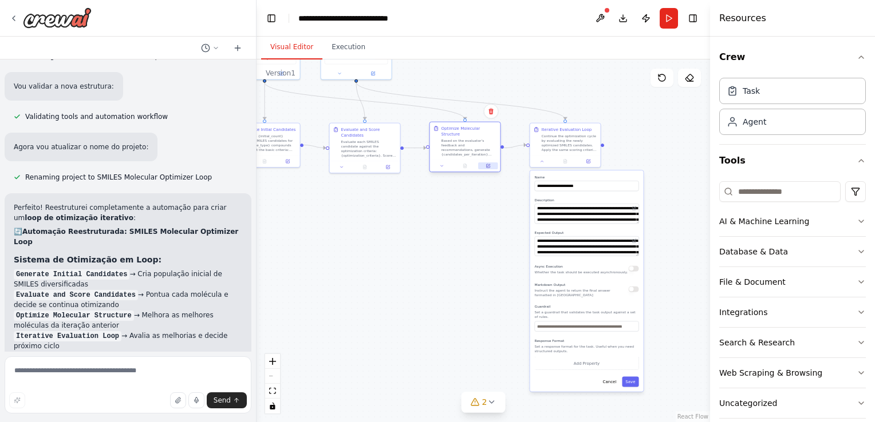
click at [488, 164] on icon at bounding box center [487, 165] width 3 height 3
click at [389, 168] on icon at bounding box center [387, 166] width 5 height 5
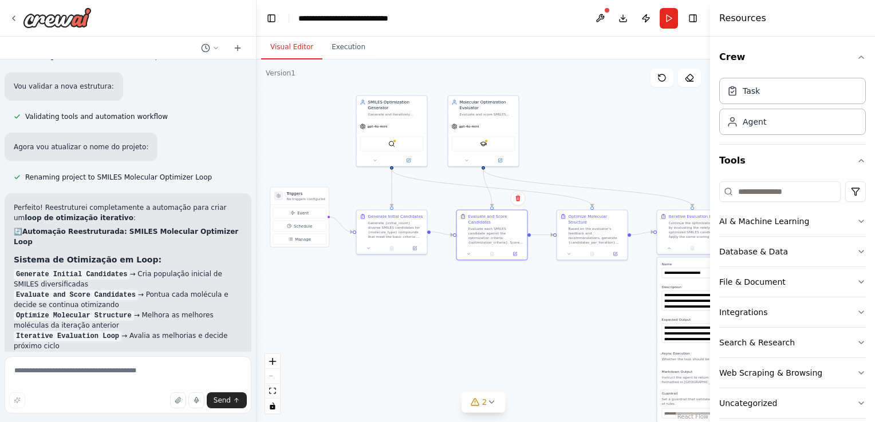
drag, startPoint x: 337, startPoint y: 219, endPoint x: 462, endPoint y: 306, distance: 153.0
click at [462, 306] on div ".deletable-edge-delete-btn { width: 20px; height: 20px; border: 0px solid #ffff…" at bounding box center [482, 241] width 453 height 363
click at [412, 246] on icon at bounding box center [414, 247] width 5 height 5
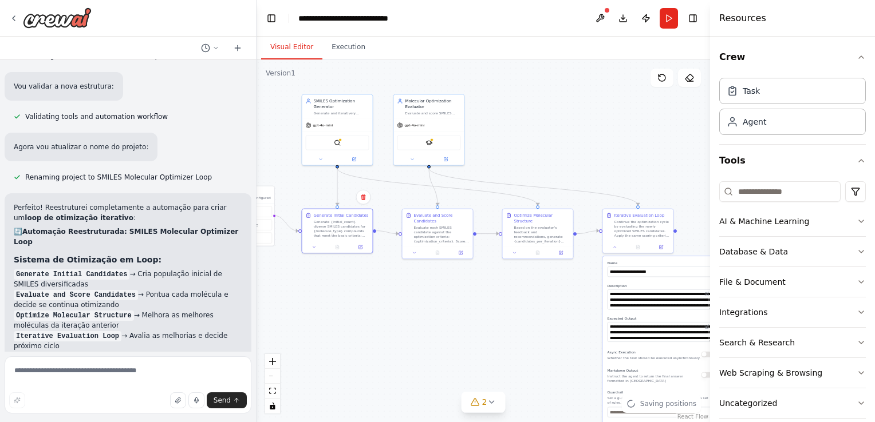
drag, startPoint x: 513, startPoint y: 283, endPoint x: 437, endPoint y: 252, distance: 82.4
click at [436, 254] on div ".deletable-edge-delete-btn { width: 20px; height: 20px; border: 0px solid #ffff…" at bounding box center [482, 241] width 453 height 363
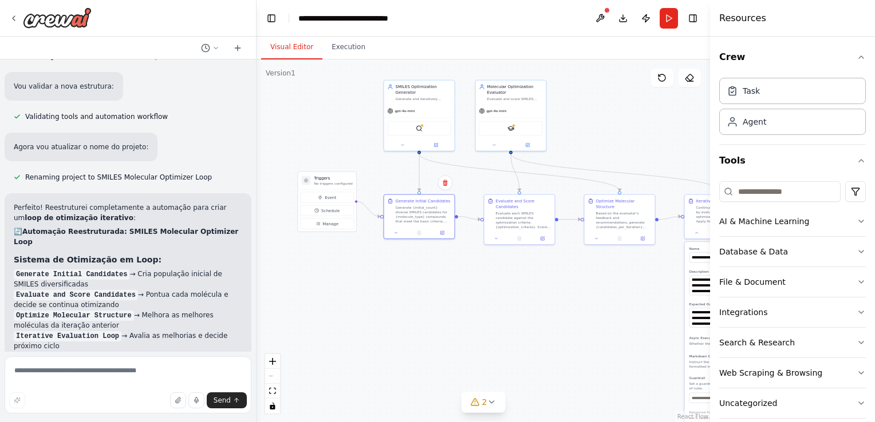
drag, startPoint x: 365, startPoint y: 317, endPoint x: 492, endPoint y: 331, distance: 128.4
click at [492, 331] on div ".deletable-edge-delete-btn { width: 20px; height: 20px; border: 0px solid #ffff…" at bounding box center [482, 241] width 453 height 363
click at [440, 144] on button at bounding box center [436, 144] width 33 height 7
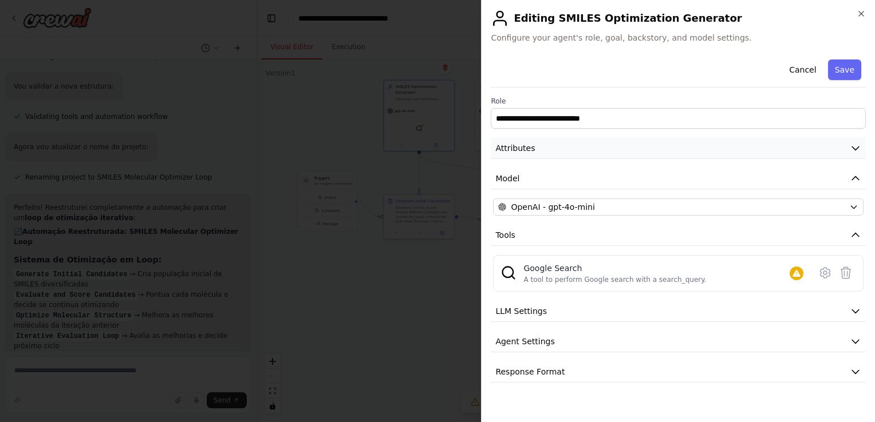
click at [735, 148] on button "Attributes" at bounding box center [677, 148] width 375 height 21
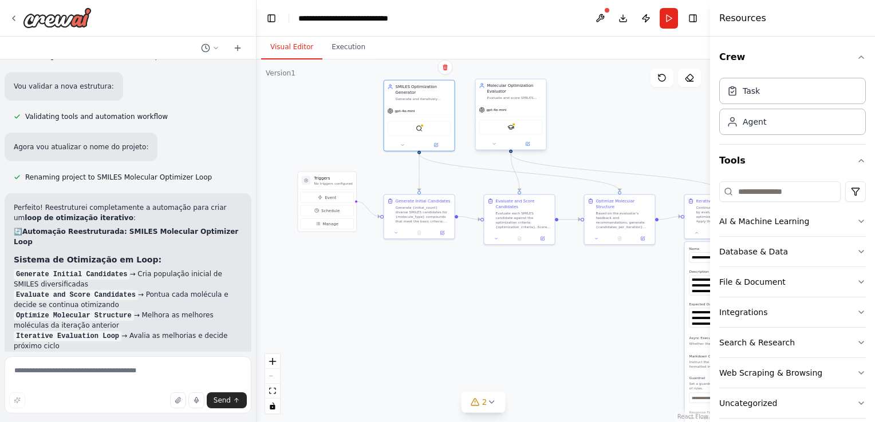
click at [538, 150] on div "Molecular Optimization Evaluator Evaluate and score SMILES molecular structures…" at bounding box center [511, 116] width 72 height 72
click at [528, 142] on icon at bounding box center [528, 143] width 3 height 3
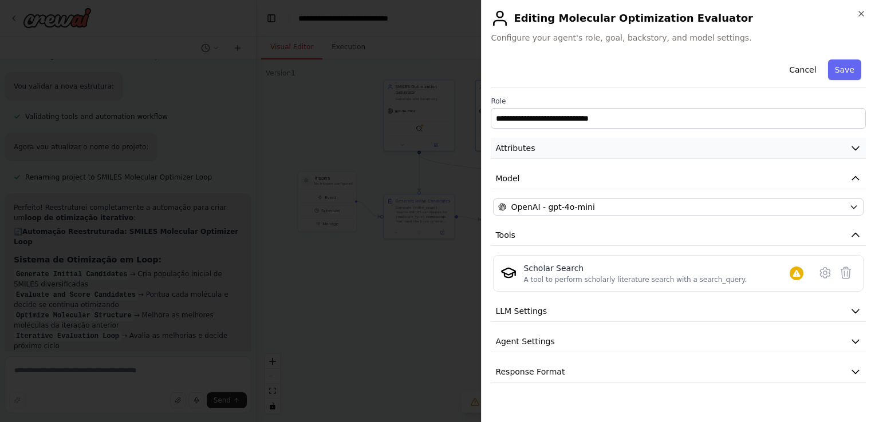
click at [652, 147] on button "Attributes" at bounding box center [677, 148] width 375 height 21
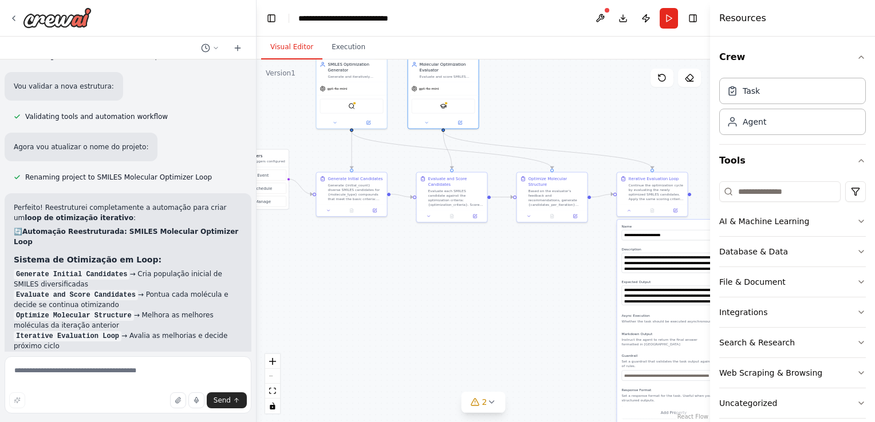
drag, startPoint x: 515, startPoint y: 324, endPoint x: 482, endPoint y: 321, distance: 33.3
click at [481, 326] on div ".deletable-edge-delete-btn { width: 20px; height: 20px; border: 0px solid #ffff…" at bounding box center [482, 241] width 453 height 363
